Goal: Complete application form

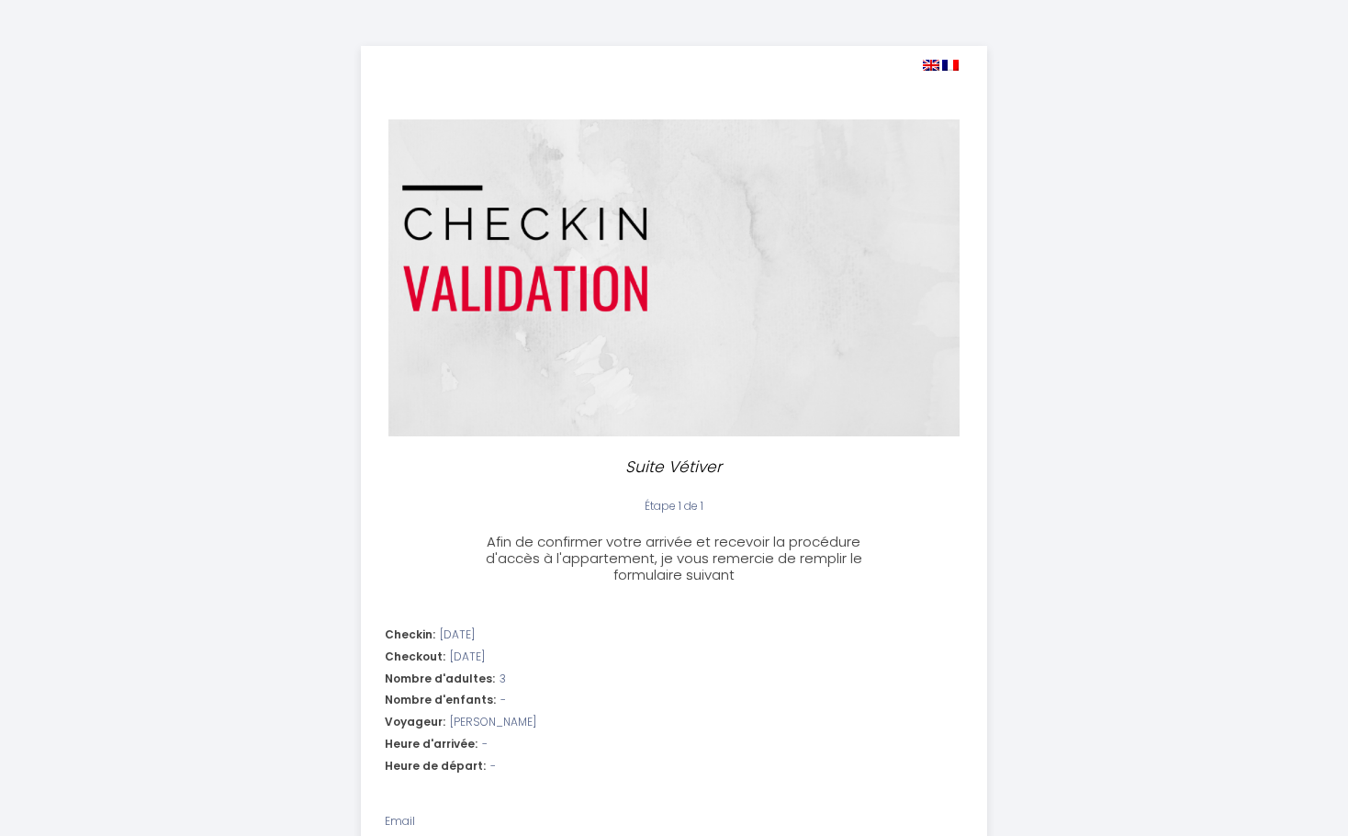
select select
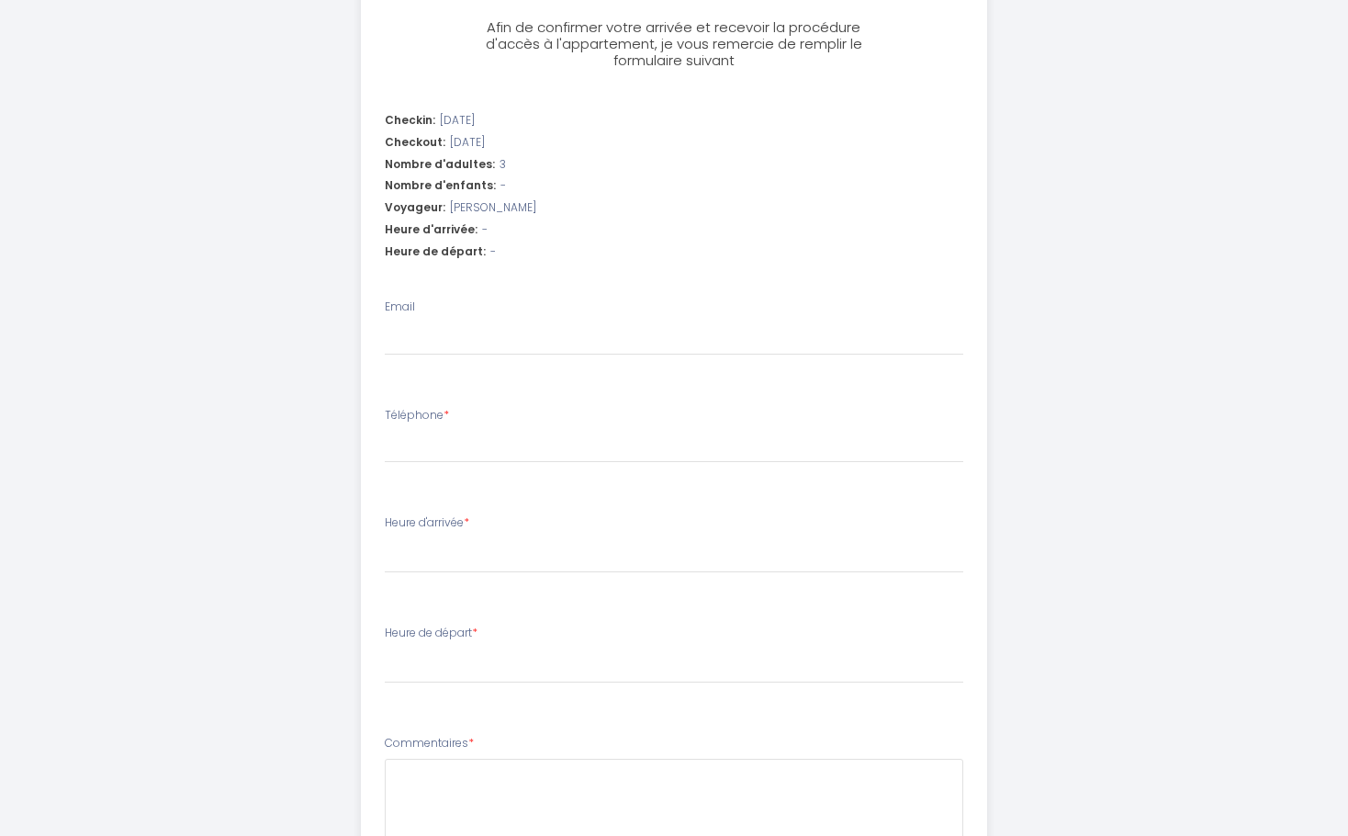
scroll to position [521, 0]
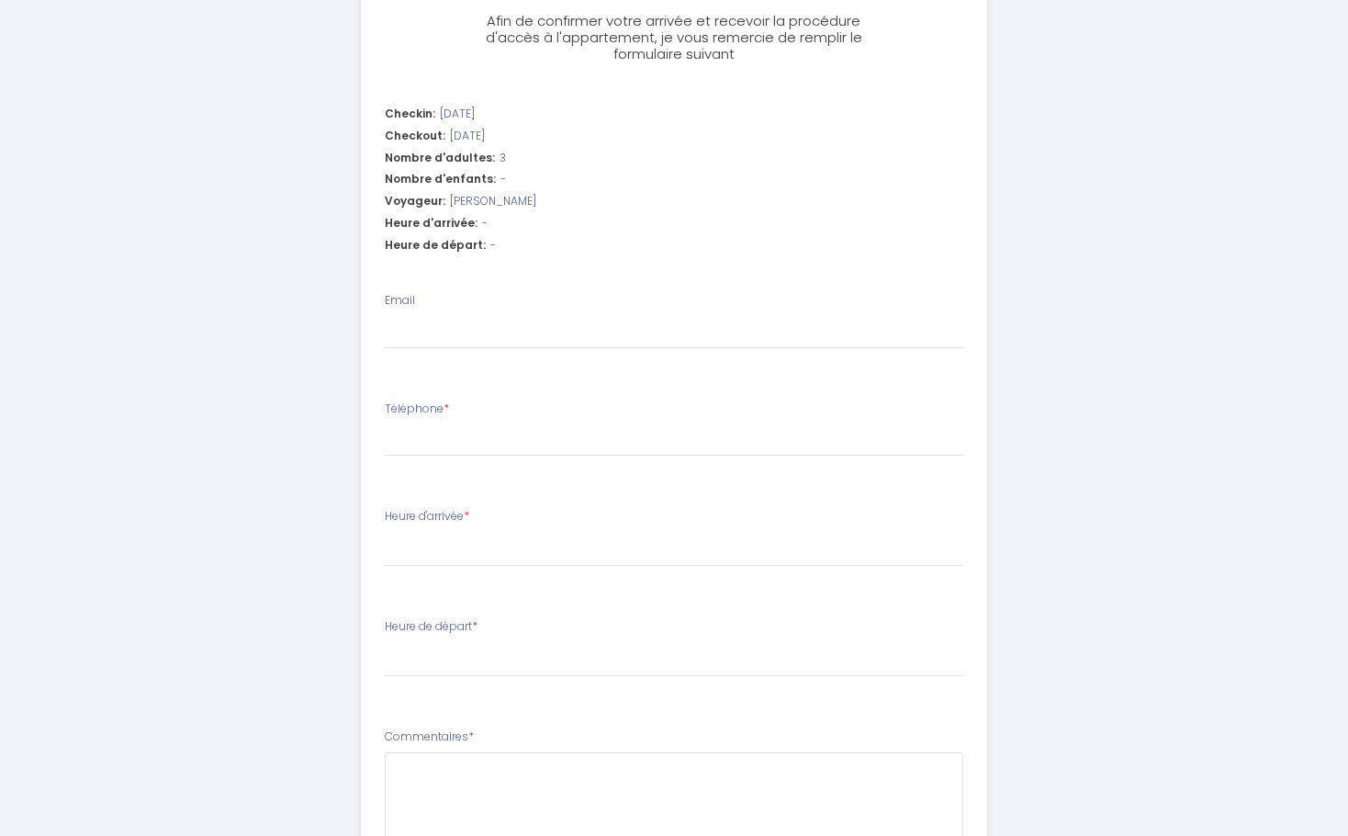
click at [392, 365] on li "Email" at bounding box center [674, 329] width 625 height 97
click at [407, 348] on input "Email" at bounding box center [674, 332] width 579 height 33
type input "[EMAIL_ADDRESS][DOMAIN_NAME]"
type input "0749652299"
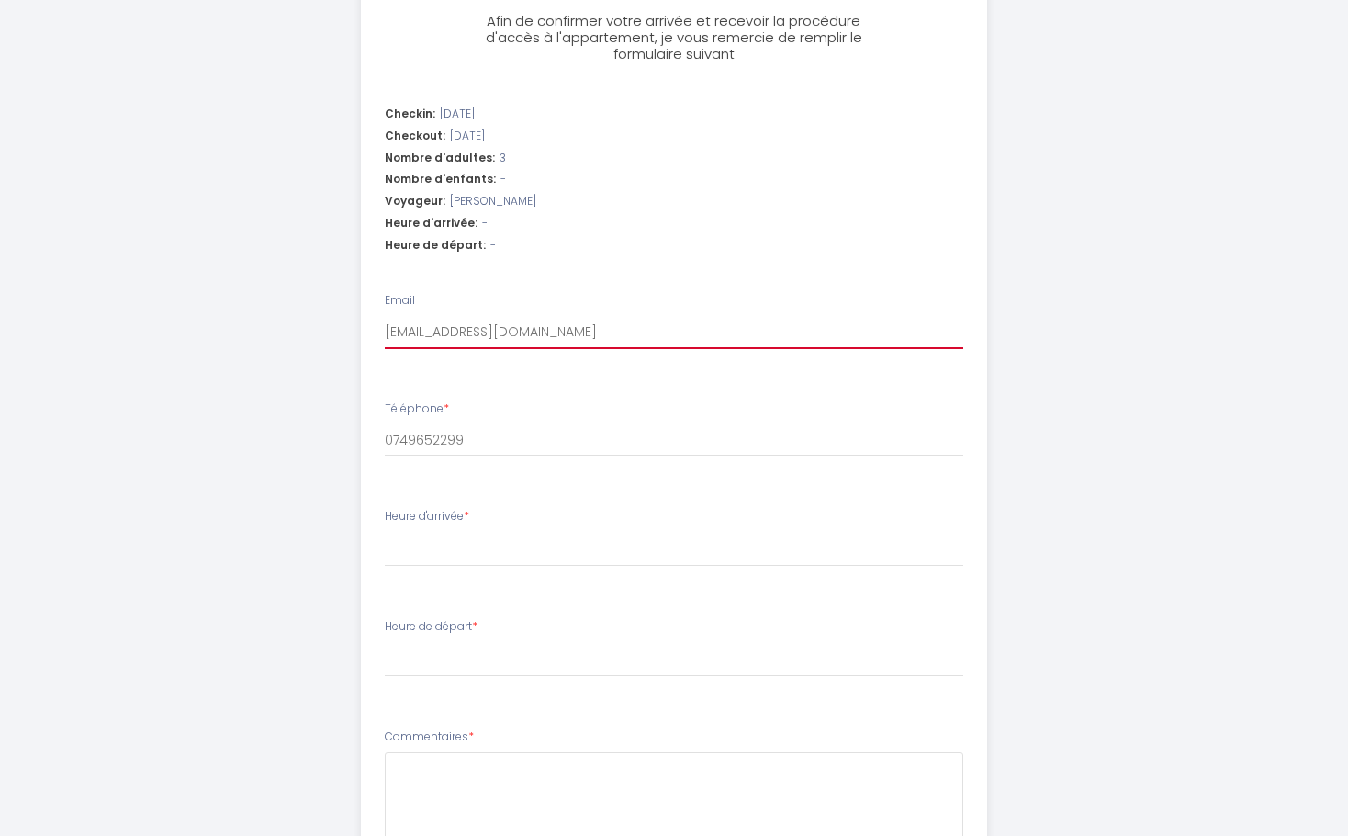
select select
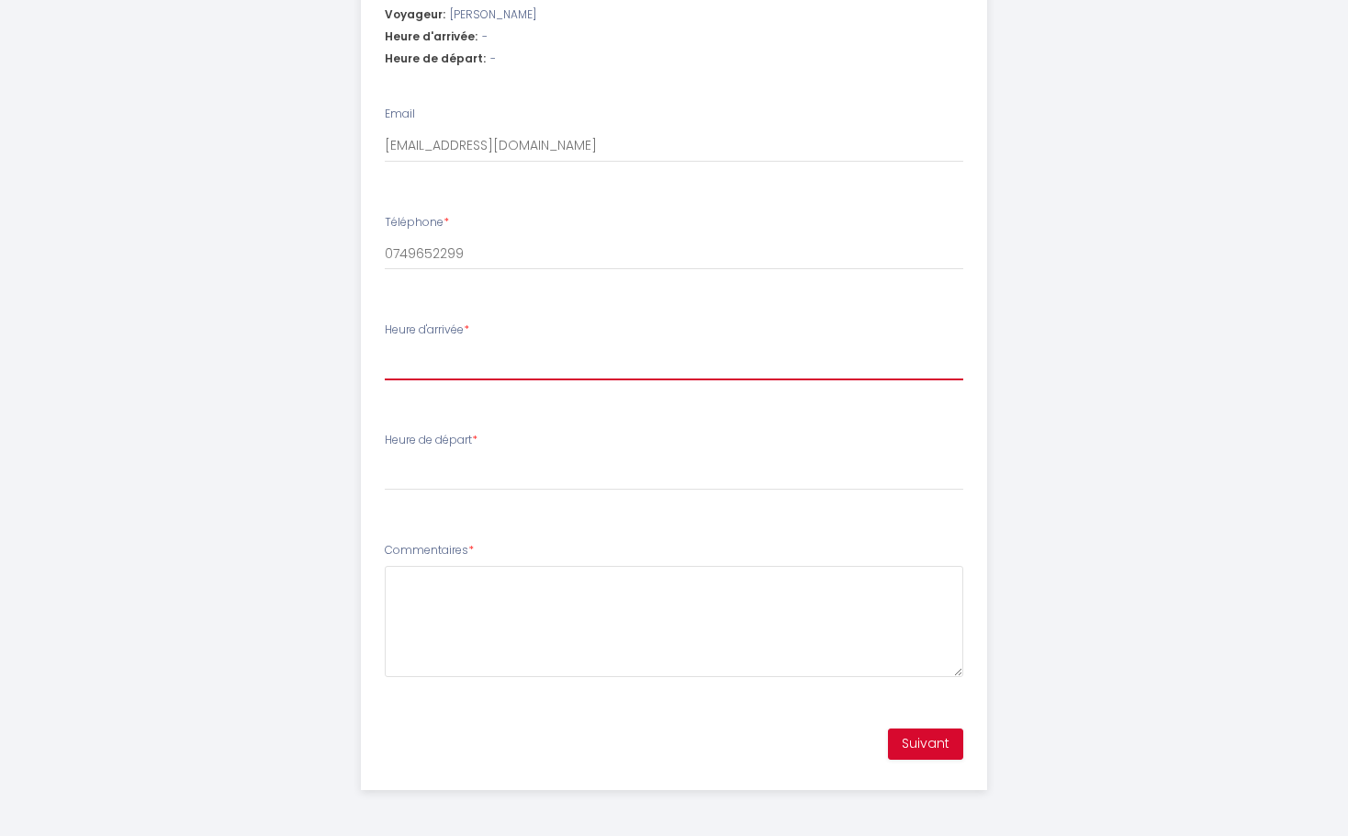
click at [476, 360] on select "15:00 15:30 16:00 16:30 17:00 17:30 18:00 18:30 19:00 19:30 20:00 20:30 21:00 2…" at bounding box center [674, 362] width 579 height 35
select select "17:00"
click at [385, 345] on select "15:00 15:30 16:00 16:30 17:00 17:30 18:00 18:30 19:00 19:30 20:00 20:30 21:00 2…" at bounding box center [674, 362] width 579 height 35
select select
click at [445, 375] on select "15:00 15:30 16:00 16:30 17:00 17:30 18:00 18:30 19:00 19:30 20:00 20:30 21:00 2…" at bounding box center [674, 362] width 579 height 35
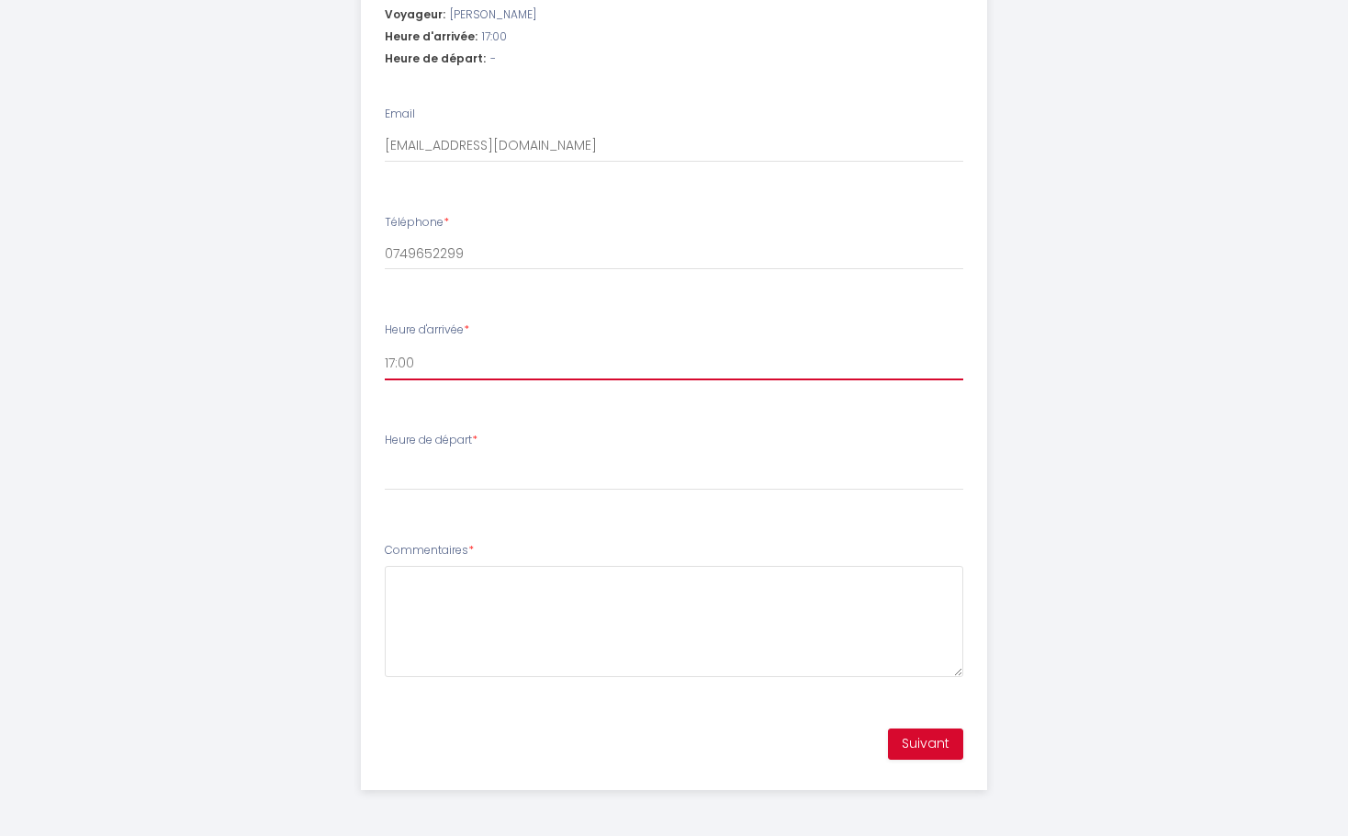
select select "16:00"
click at [385, 345] on select "15:00 15:30 16:00 16:30 17:00 17:30 18:00 18:30 19:00 19:30 20:00 20:30 21:00 2…" at bounding box center [674, 362] width 579 height 35
click at [437, 486] on select "00:00 00:30 01:00 01:30 02:00 02:30 03:00 03:30 04:00 04:30 05:00 05:30 06:00 0…" at bounding box center [674, 472] width 579 height 35
select select "10:00"
click at [385, 455] on select "00:00 00:30 01:00 01:30 02:00 02:30 03:00 03:30 04:00 04:30 05:00 05:30 06:00 0…" at bounding box center [674, 472] width 579 height 35
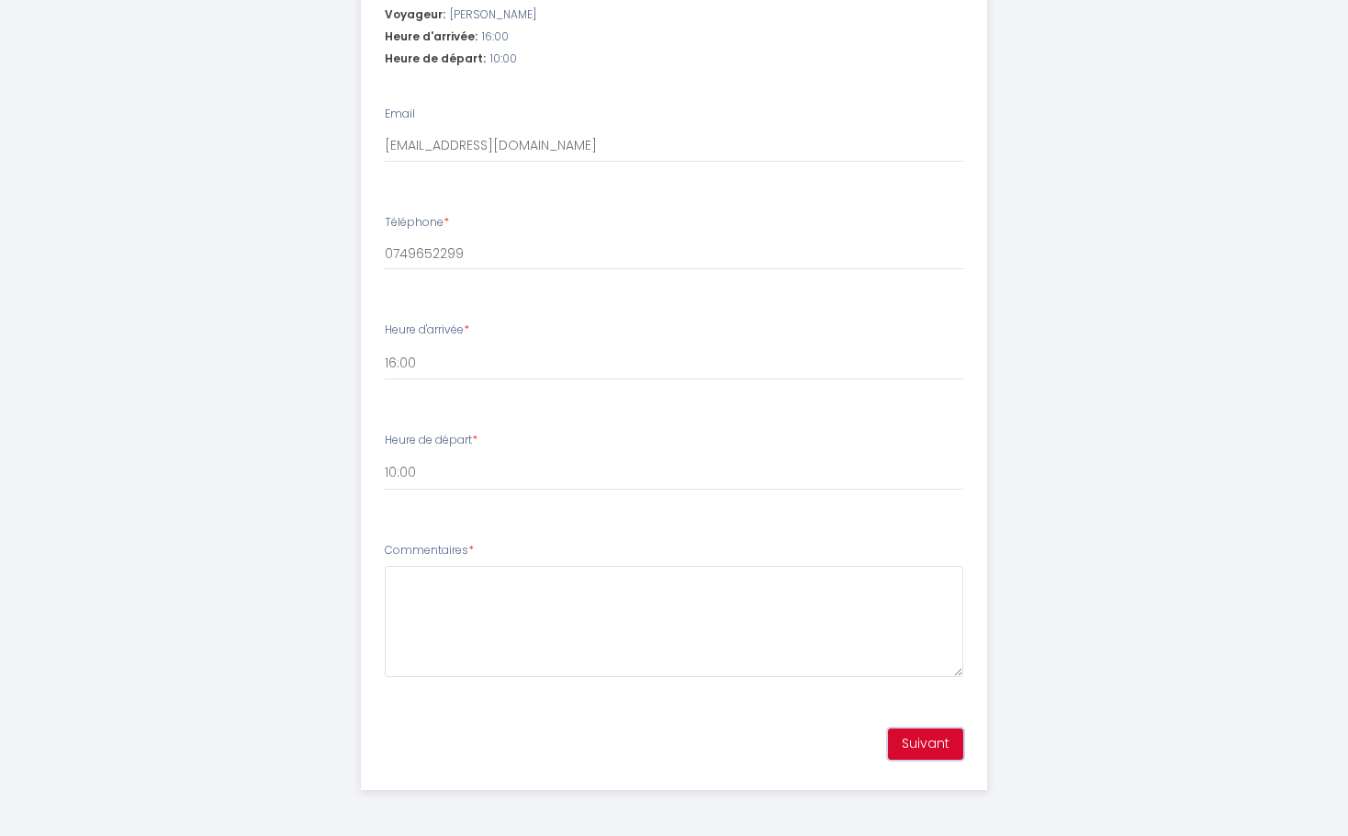
click at [933, 738] on button "Suivant" at bounding box center [925, 743] width 75 height 31
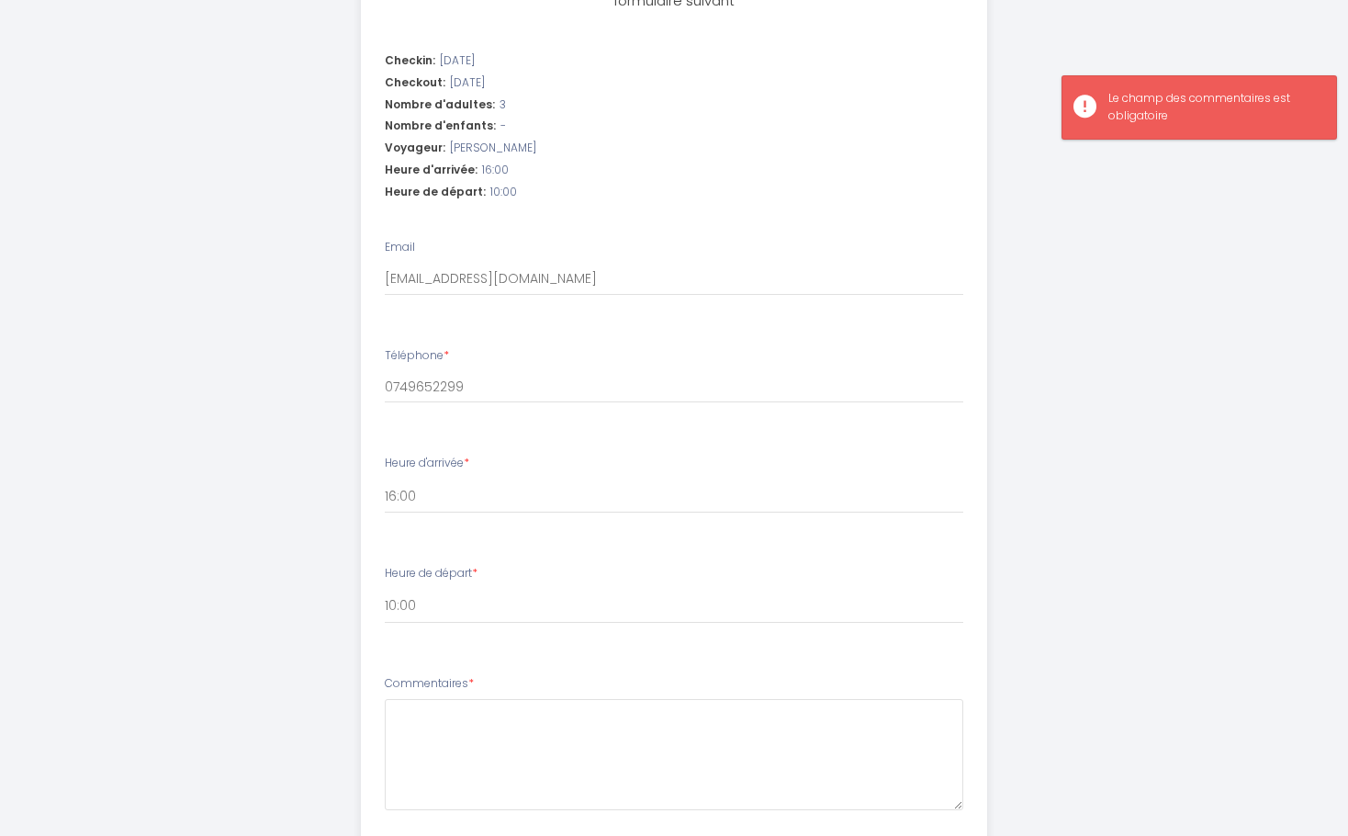
scroll to position [573, 0]
click at [533, 286] on input "[EMAIL_ADDRESS][DOMAIN_NAME]" at bounding box center [674, 280] width 579 height 33
click at [404, 412] on li "Téléphone * 0749652299" at bounding box center [674, 385] width 625 height 97
click at [473, 391] on input "0749652299" at bounding box center [674, 387] width 579 height 33
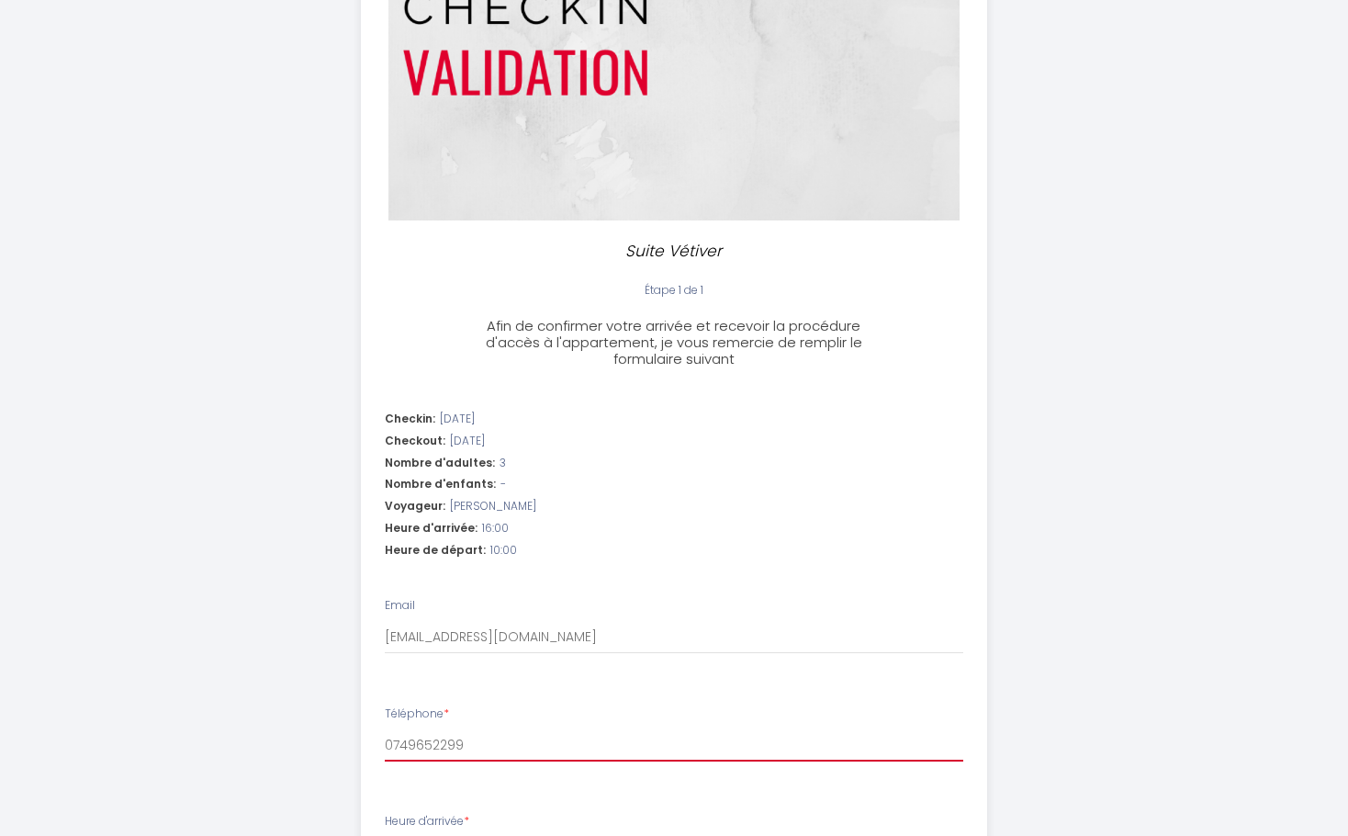
scroll to position [707, 0]
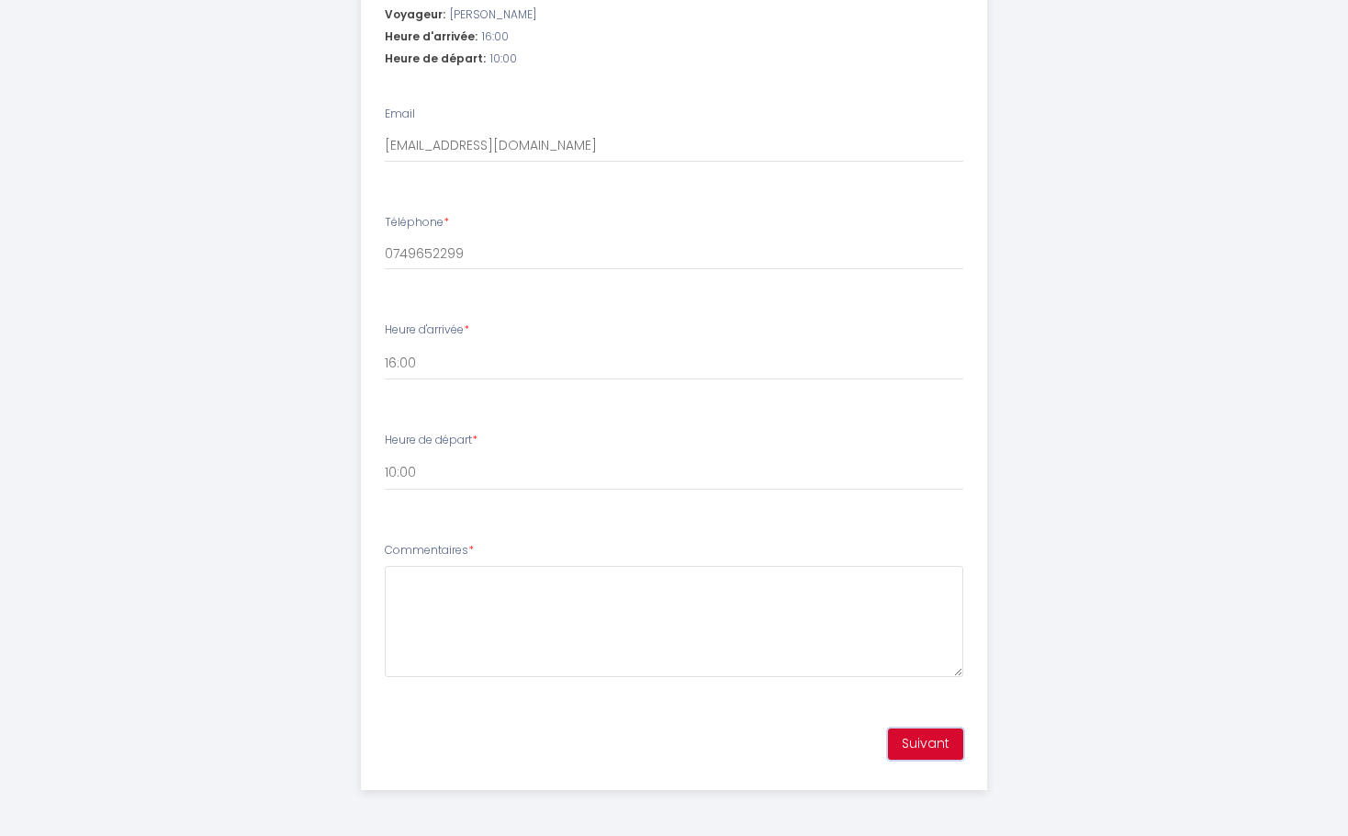
click at [921, 739] on button "Suivant" at bounding box center [925, 743] width 75 height 31
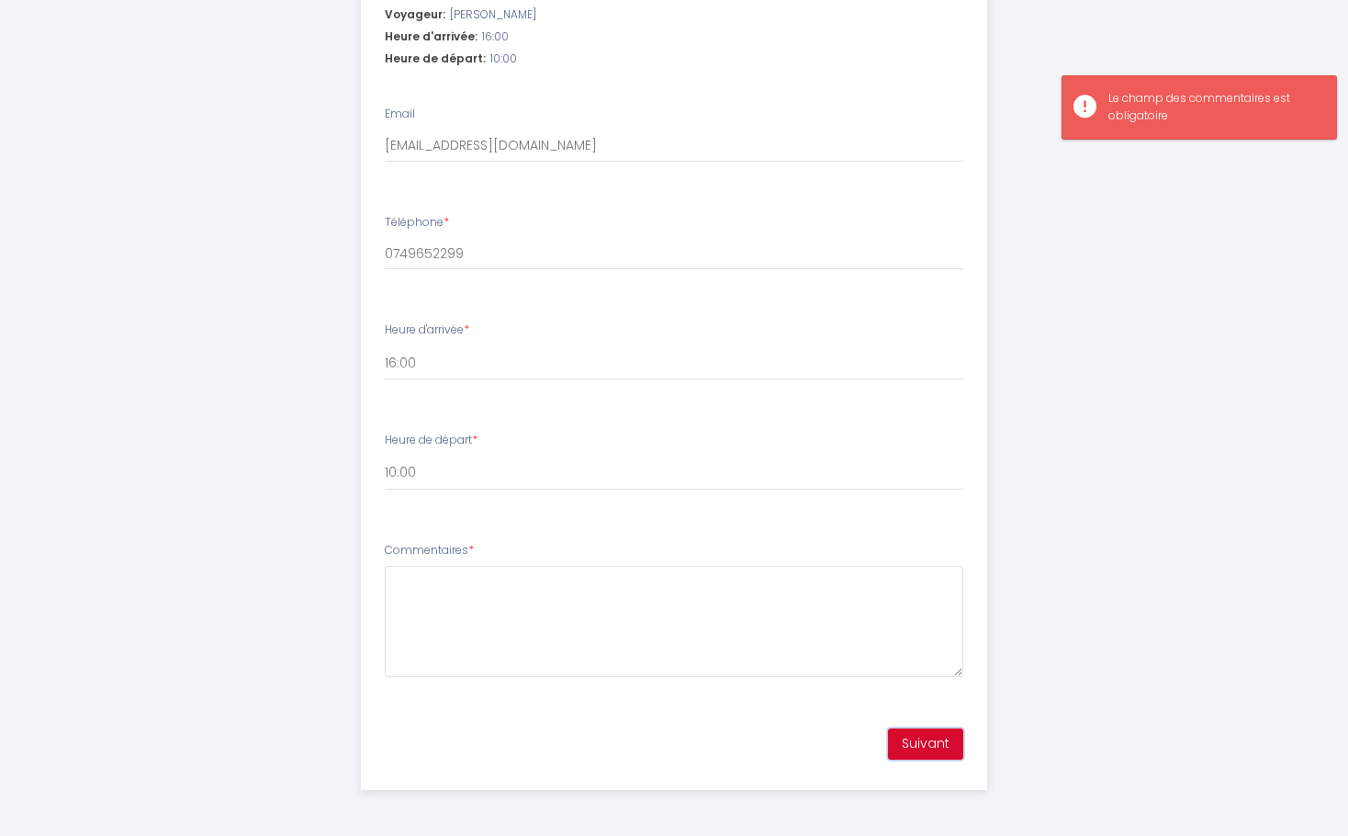
click at [921, 739] on button "Suivant" at bounding box center [925, 743] width 75 height 31
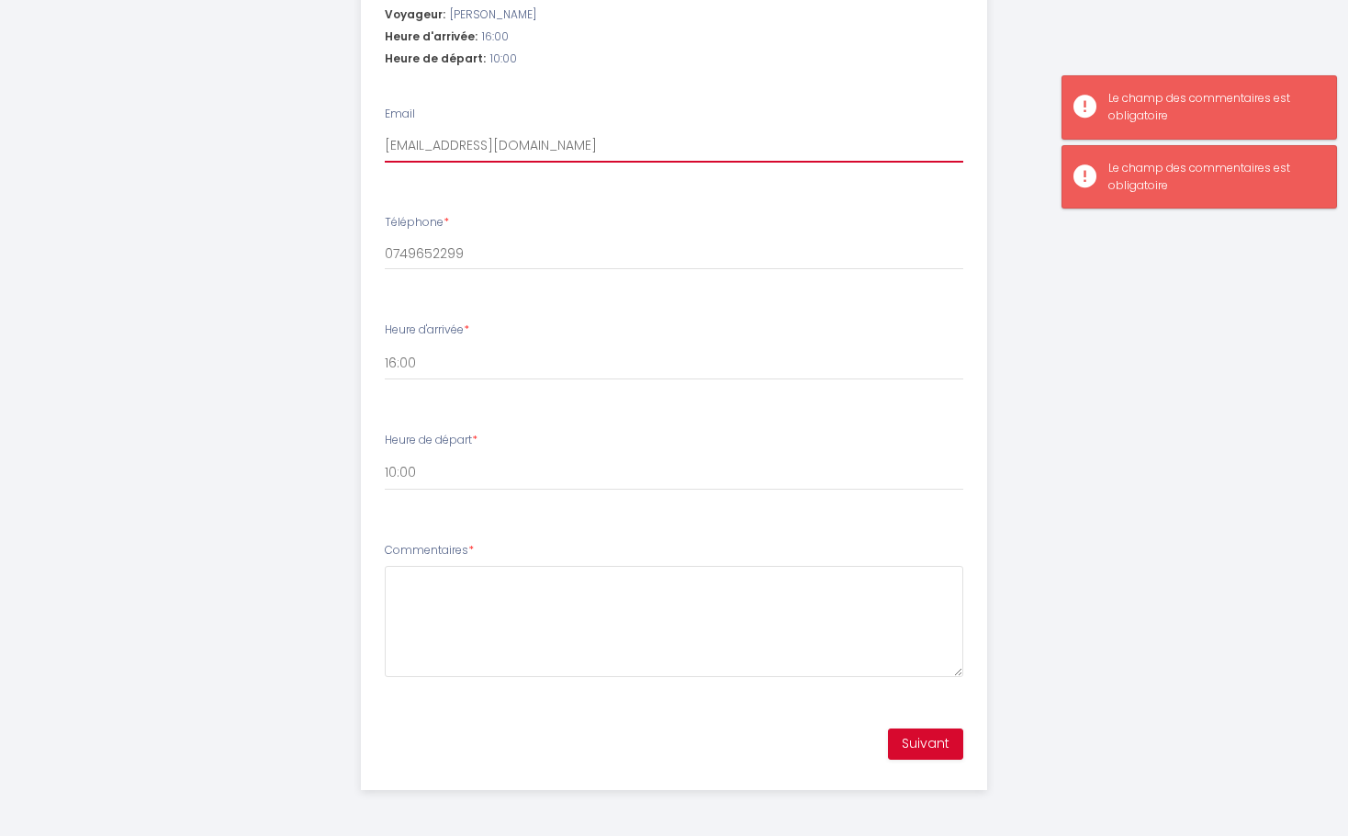
click at [600, 145] on input "[EMAIL_ADDRESS][DOMAIN_NAME]" at bounding box center [674, 145] width 579 height 33
type input "[EMAIL_ADDRESS][DOMAIN_NAME]"
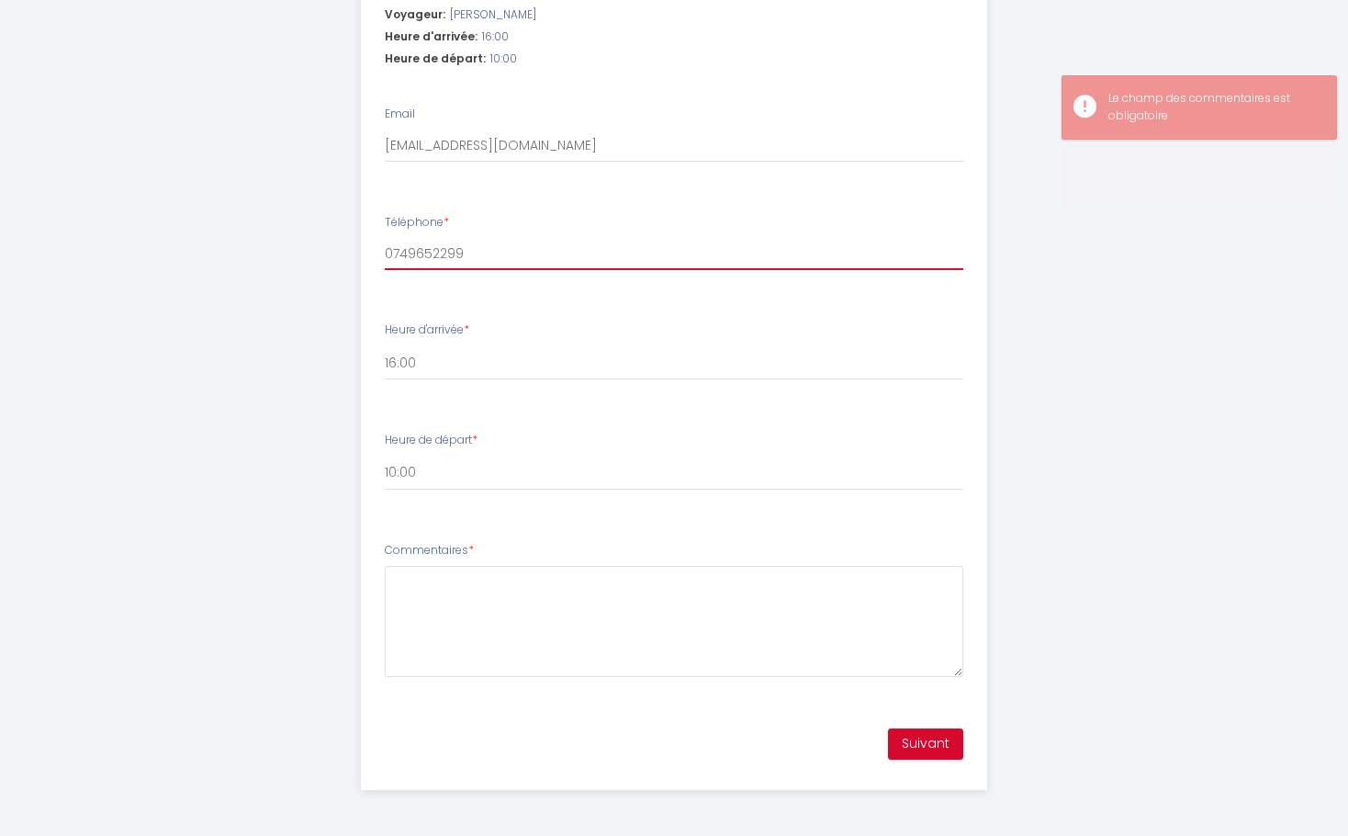
click at [467, 254] on input "0749652299" at bounding box center [674, 253] width 579 height 33
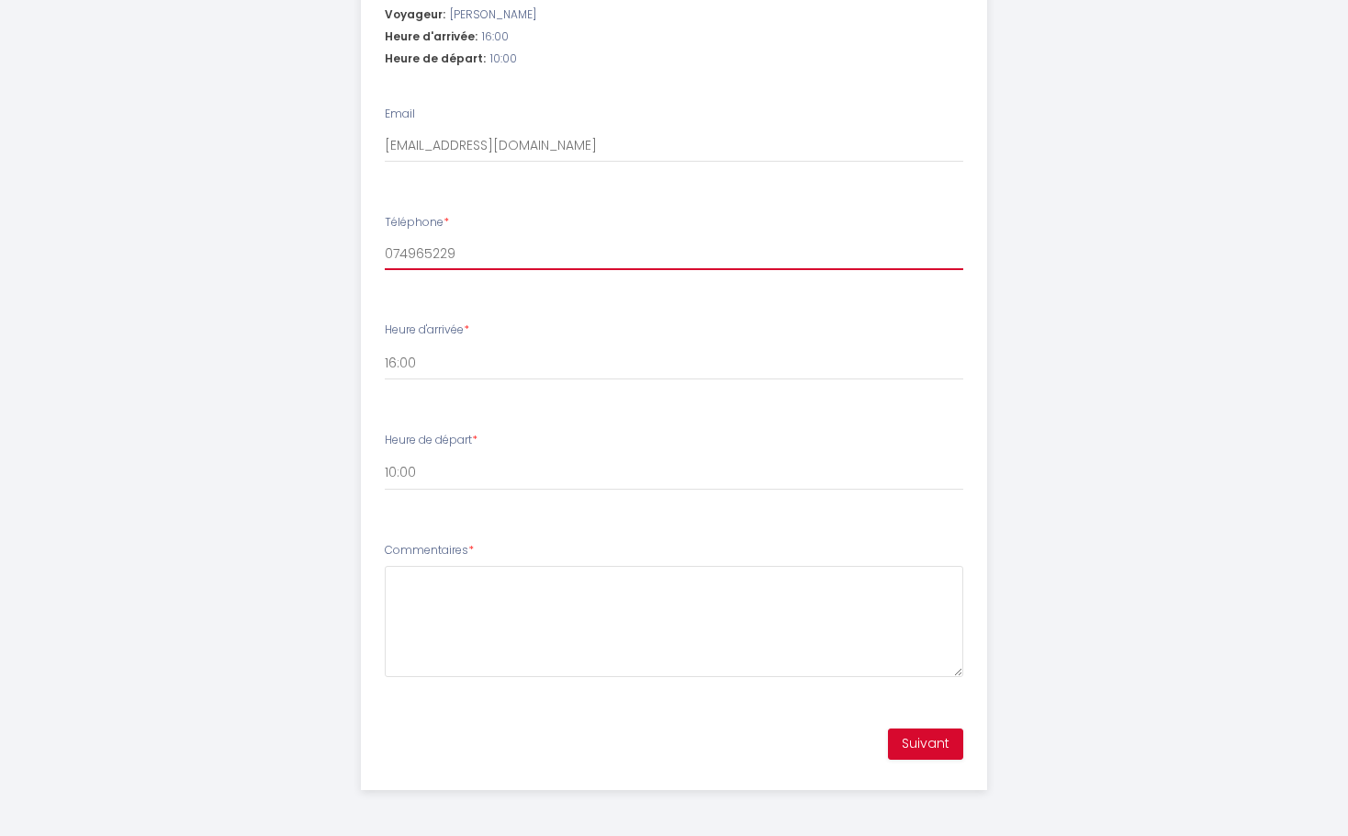
type input "0749652299"
click at [781, 725] on div "Suivant" at bounding box center [674, 743] width 625 height 53
click at [902, 732] on button "Suivant" at bounding box center [925, 743] width 75 height 31
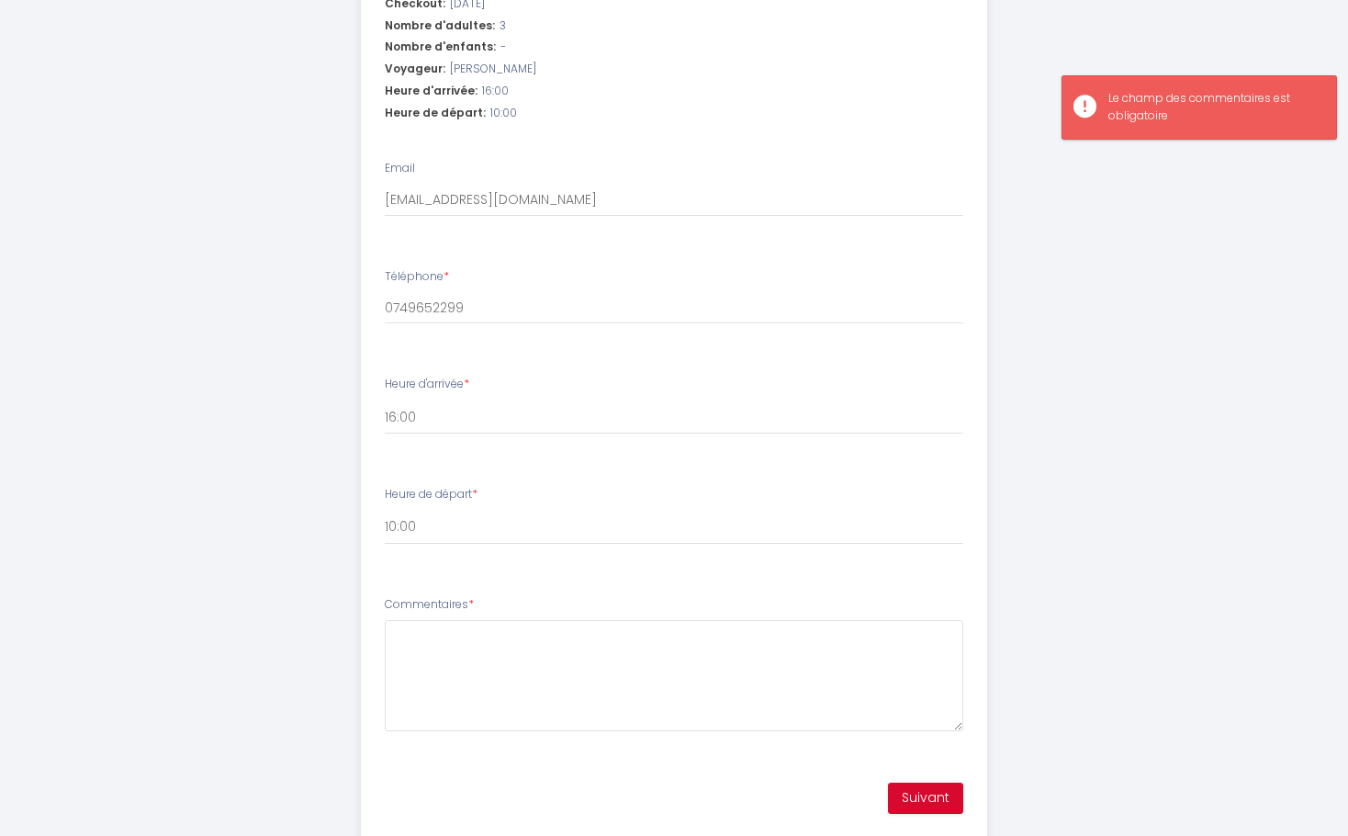
scroll to position [655, 0]
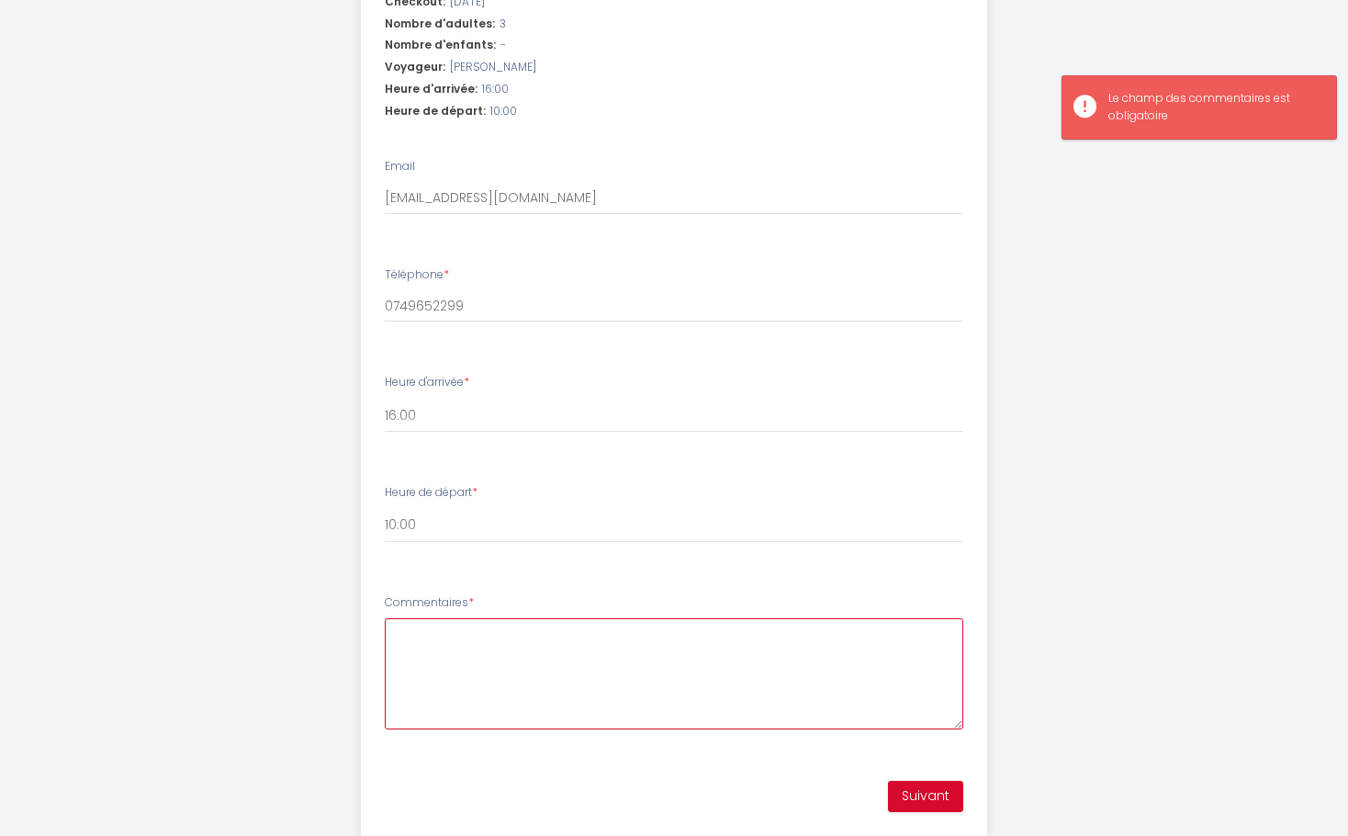
click at [481, 639] on textarea "Commentaires *" at bounding box center [674, 673] width 579 height 111
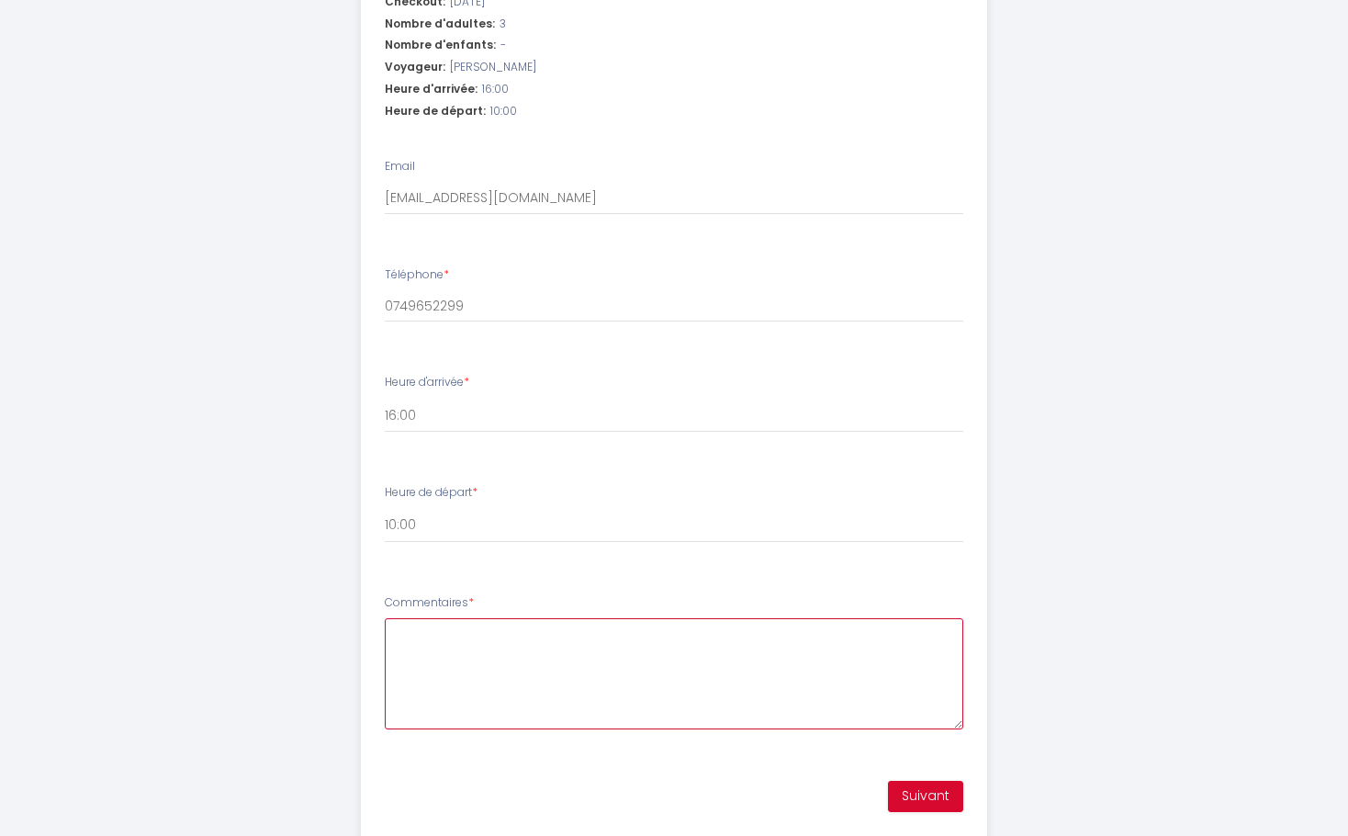
click at [492, 626] on textarea "Commentaires *" at bounding box center [674, 673] width 579 height 111
click at [491, 626] on textarea "Commentaires *" at bounding box center [674, 673] width 579 height 111
